Goal: Task Accomplishment & Management: Complete application form

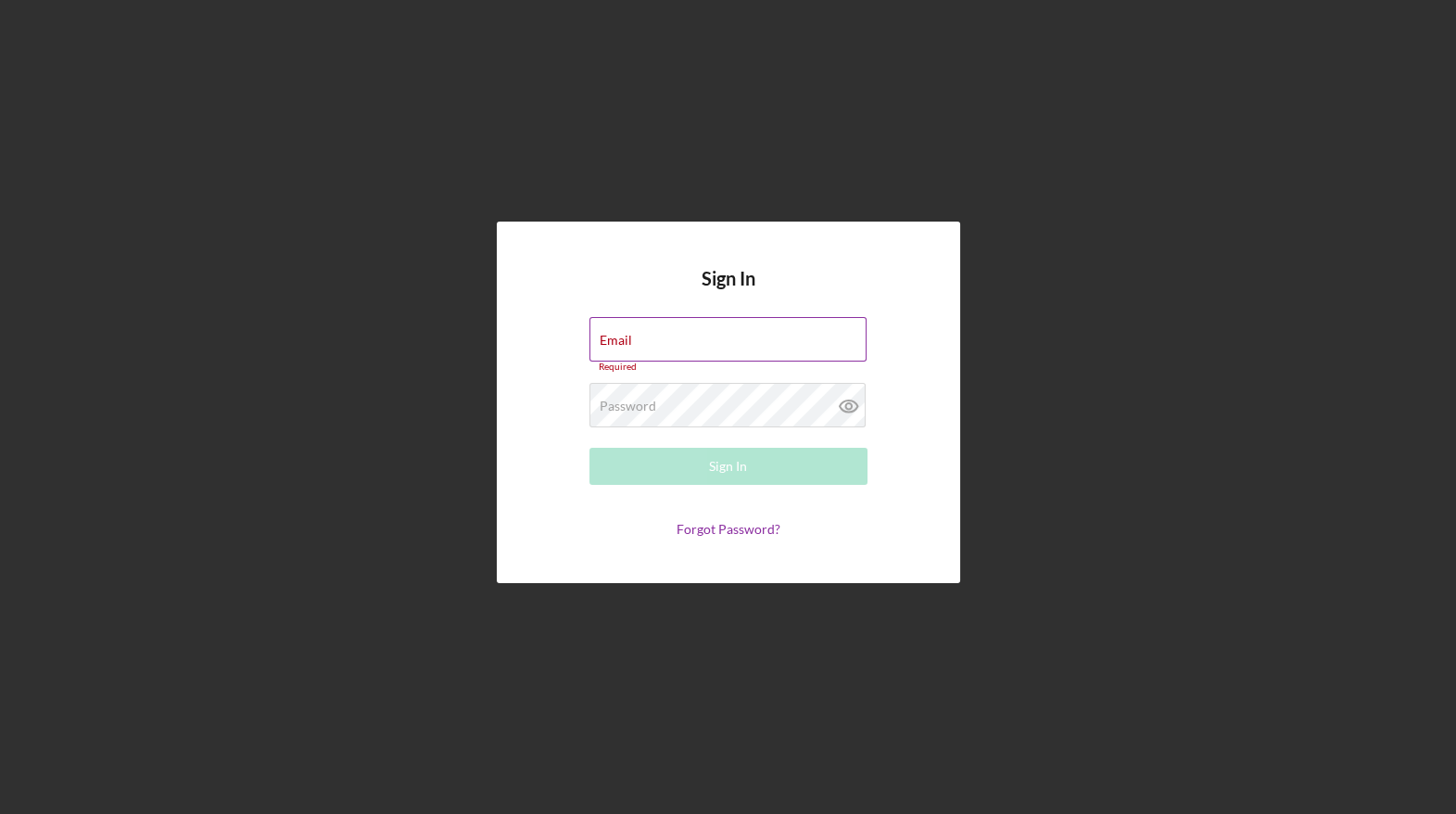
type input "[EMAIL_ADDRESS][DOMAIN_NAME]"
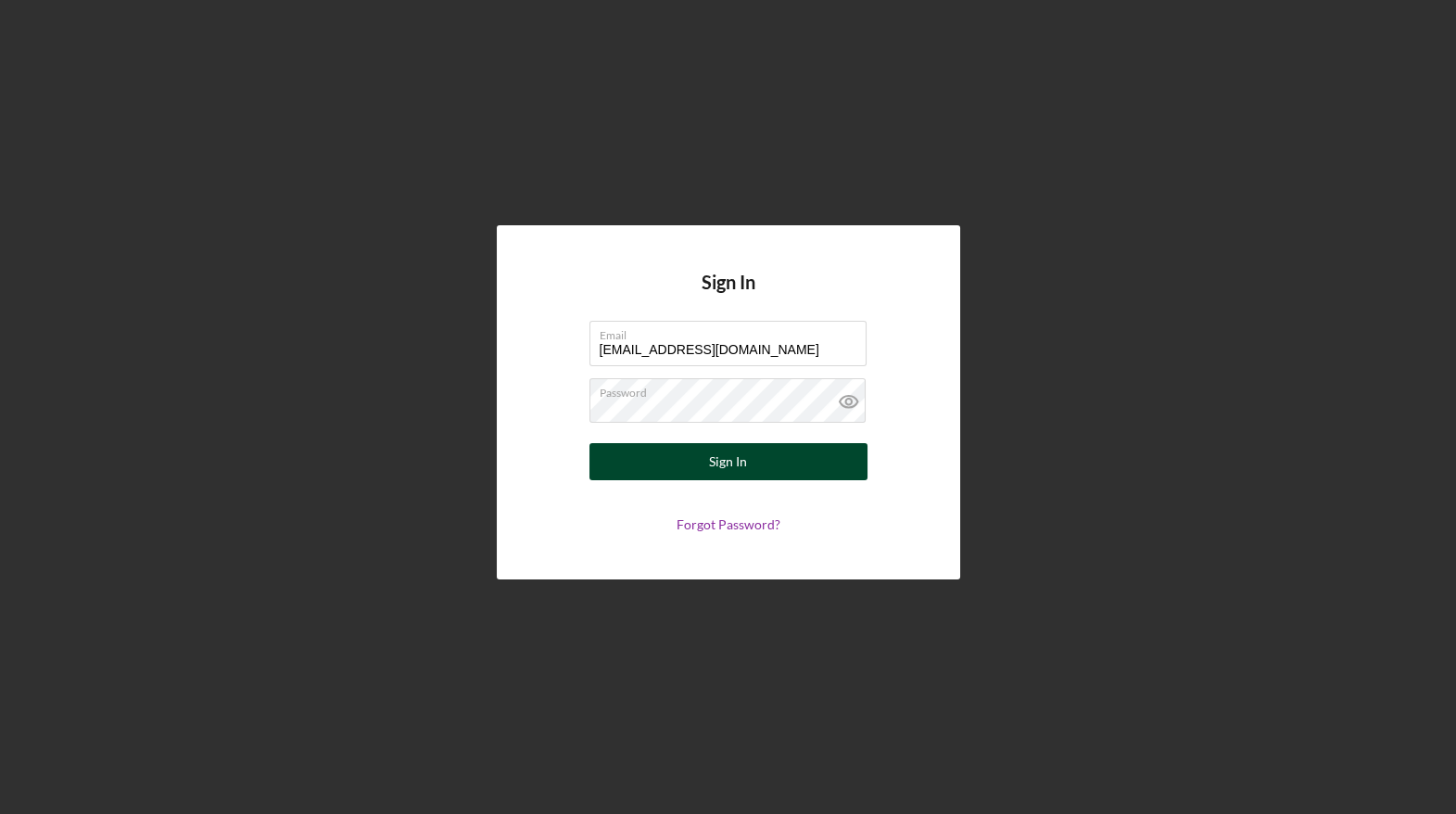
click at [741, 458] on div "Sign In" at bounding box center [728, 462] width 38 height 37
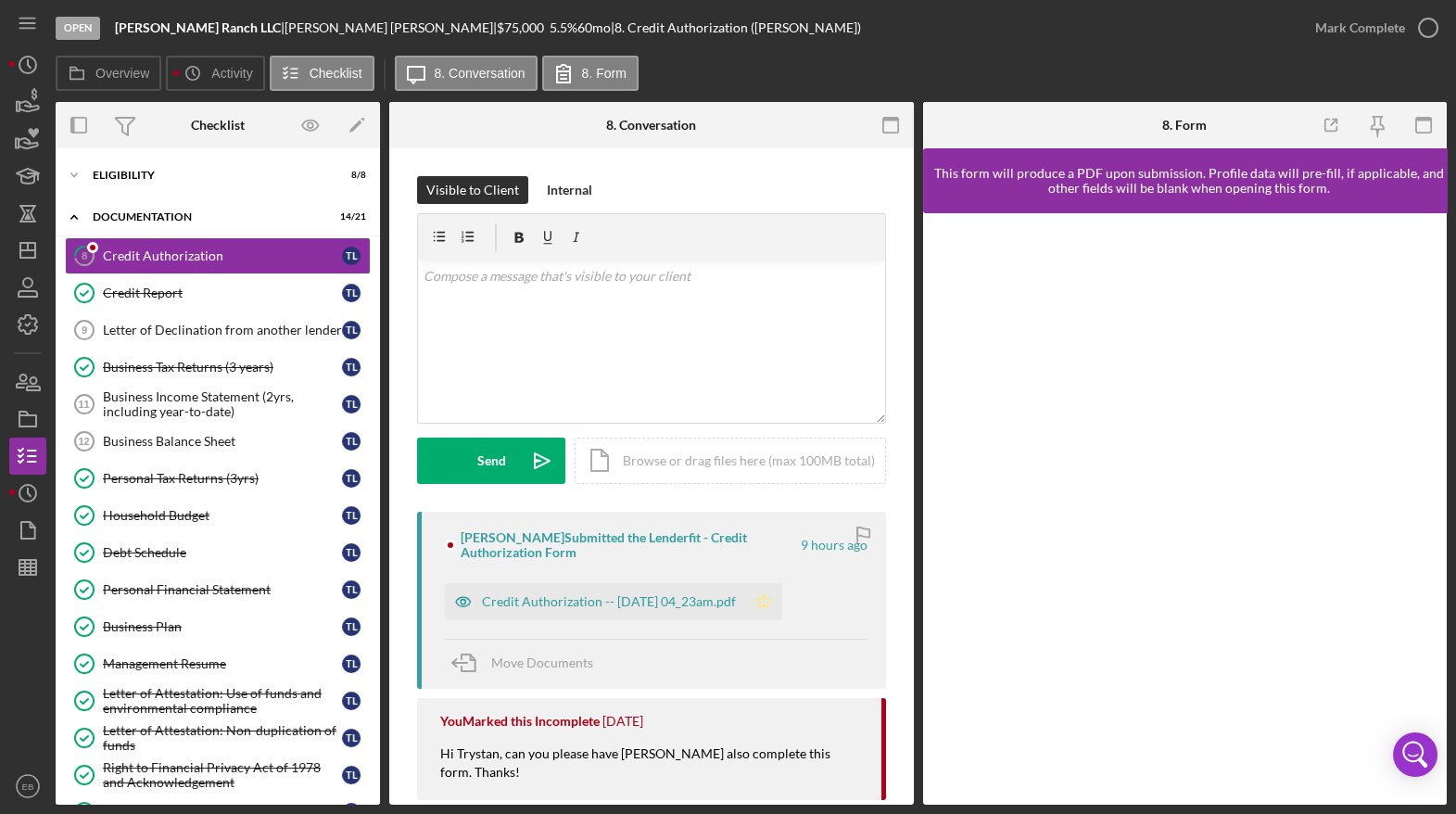
click at [782, 603] on icon "Icon/Star" at bounding box center [764, 602] width 37 height 37
click at [1427, 31] on icon "button" at bounding box center [1429, 28] width 47 height 47
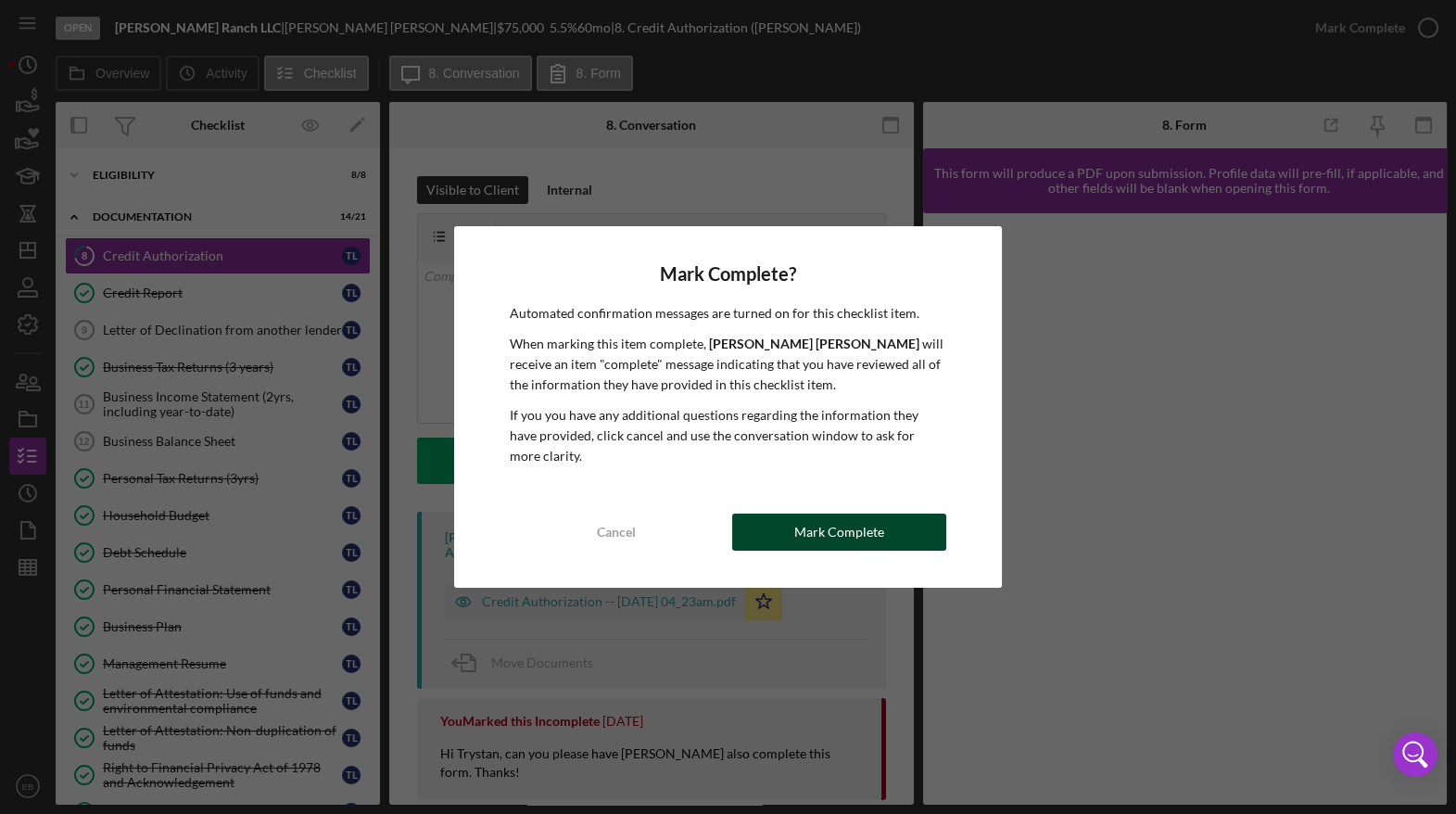
click at [870, 536] on div "Mark Complete" at bounding box center [840, 532] width 90 height 37
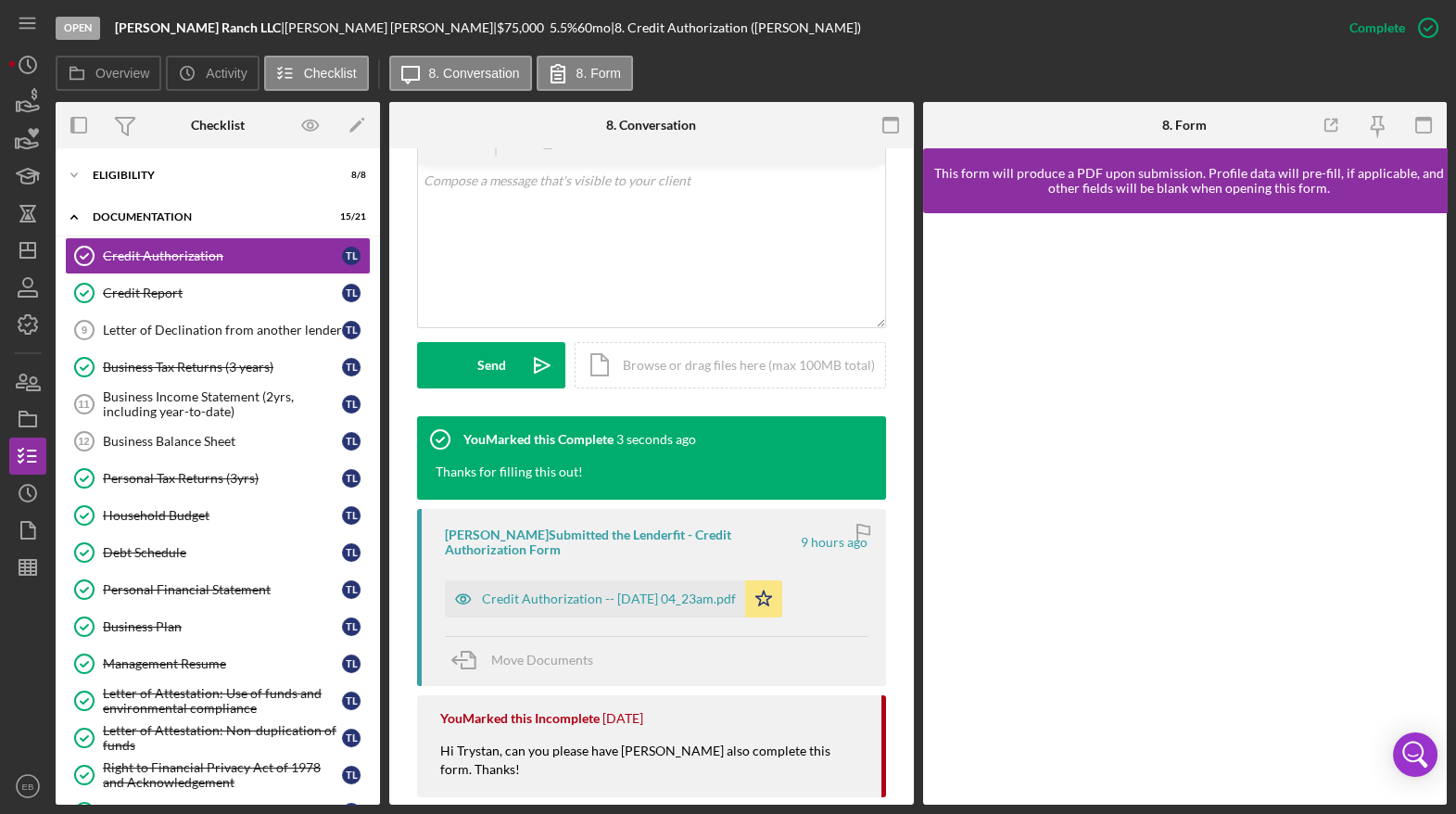
scroll to position [702, 0]
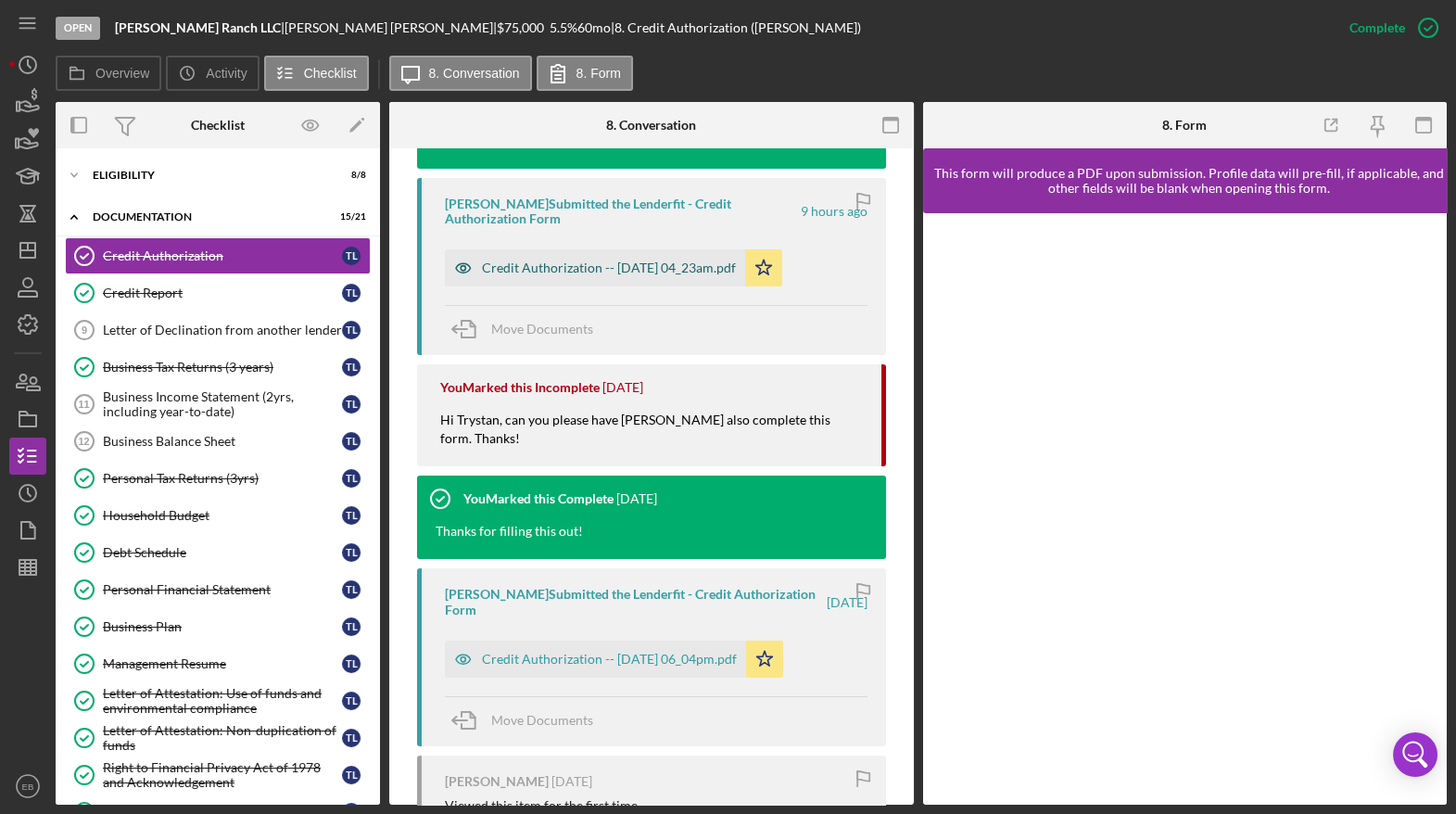
click at [647, 277] on div "Credit Authorization -- [DATE] 04_23am.pdf" at bounding box center [595, 268] width 300 height 37
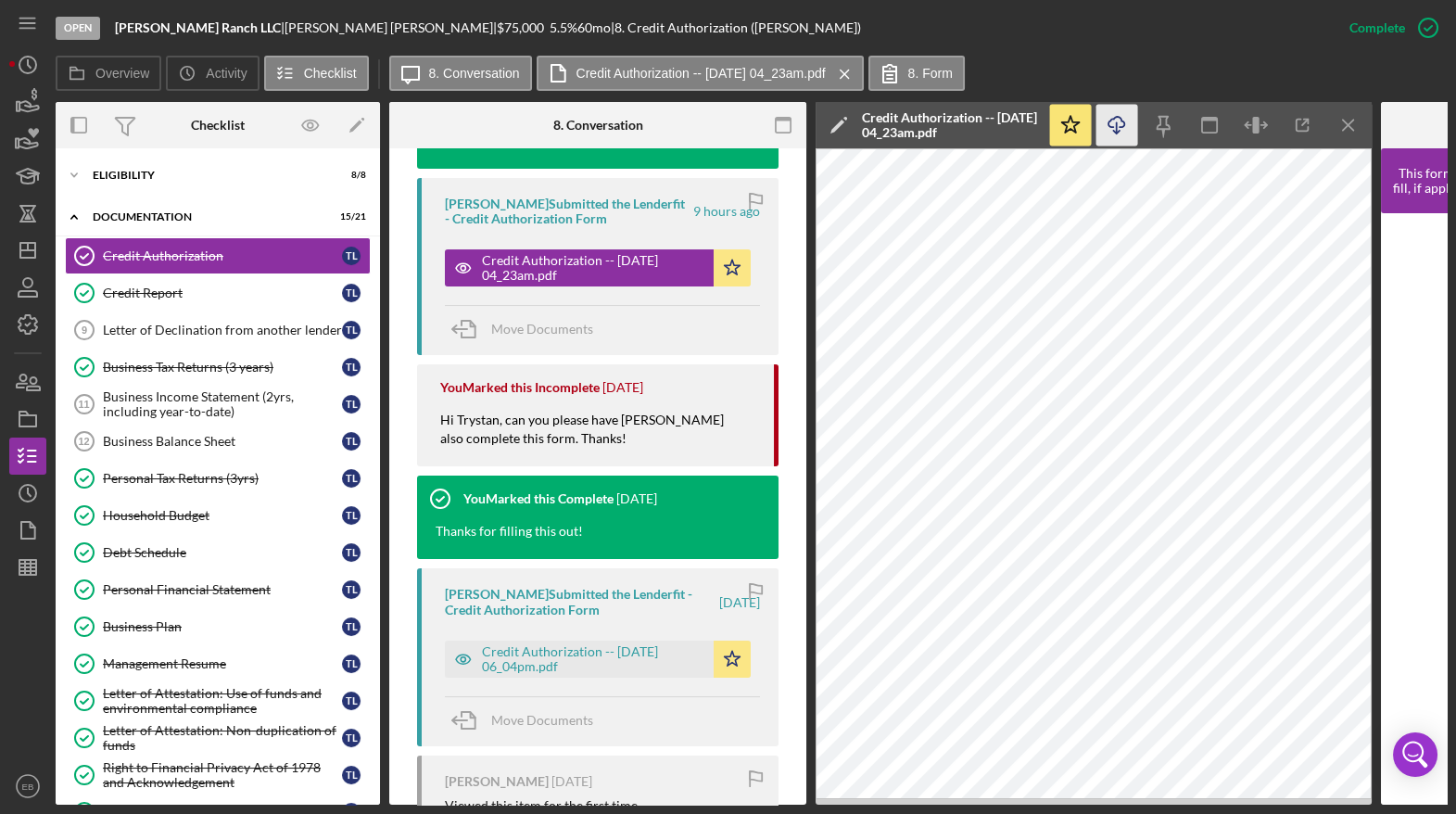
click at [1117, 127] on line "button" at bounding box center [1117, 128] width 0 height 10
